Goal: Task Accomplishment & Management: Manage account settings

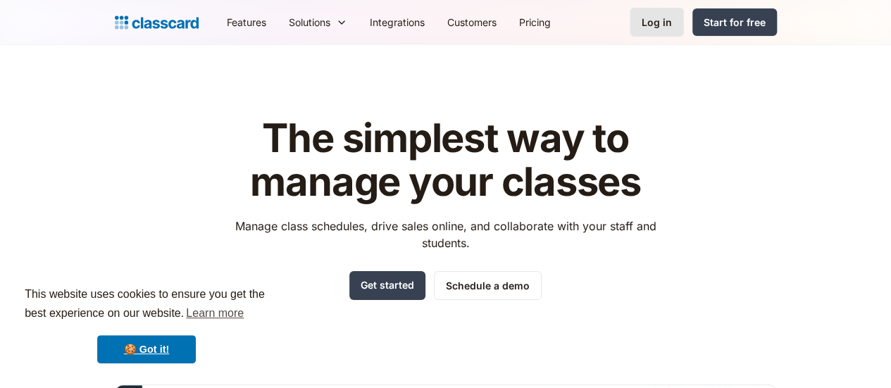
click at [672, 18] on div "Log in" at bounding box center [656, 22] width 30 height 15
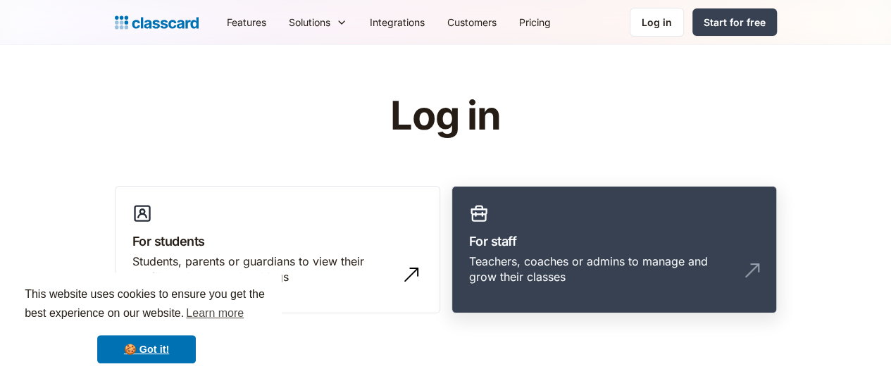
click at [576, 244] on h3 "For staff" at bounding box center [614, 241] width 290 height 19
click at [580, 251] on link "For staff Teachers, coaches or admins to manage and grow their classes" at bounding box center [613, 250] width 325 height 128
